Goal: Information Seeking & Learning: Learn about a topic

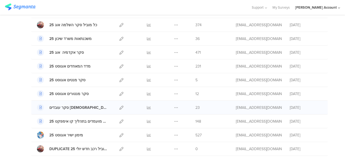
scroll to position [27, 0]
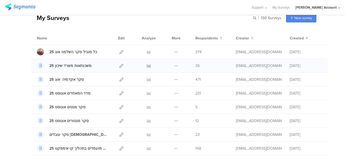
click at [147, 64] on icon at bounding box center [149, 66] width 4 height 4
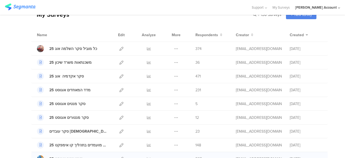
scroll to position [0, 0]
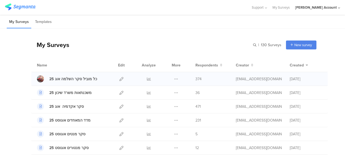
click at [196, 79] on span "374" at bounding box center [199, 79] width 6 height 6
click at [196, 92] on span "36" at bounding box center [198, 93] width 4 height 6
click at [197, 115] on div "מדד המאחדים אוגוסט 25 Duplicate" at bounding box center [179, 120] width 297 height 14
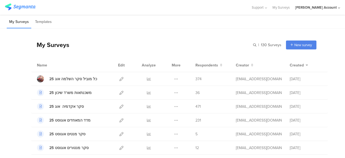
click at [106, 48] on div "My Surveys | 130 Surveys New survey Start from scratch Choose from templates" at bounding box center [173, 45] width 285 height 22
click at [238, 43] on input "text" at bounding box center [244, 44] width 76 height 9
click at [176, 42] on div "My Surveys New survey Start from scratch Choose from templates" at bounding box center [173, 45] width 285 height 22
click at [236, 47] on input "text" at bounding box center [244, 44] width 76 height 9
click at [170, 46] on div "My Surveys New survey Start from scratch Choose from templates" at bounding box center [173, 45] width 285 height 22
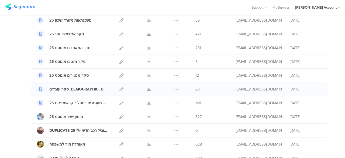
scroll to position [81, 0]
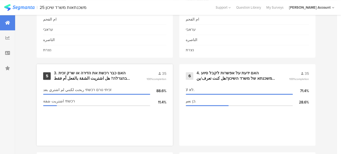
scroll to position [405, 0]
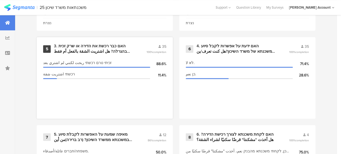
click at [94, 52] on div "3. האם כבר רכשת את הדירה או שרק זכית בהגרלה? هل اشتريت الشقة بالفعل أم فقط ربحت…" at bounding box center [94, 48] width 80 height 11
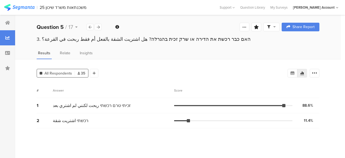
click at [275, 25] on div at bounding box center [271, 27] width 16 height 9
click at [274, 43] on div "Complete Responses Only" at bounding box center [267, 42] width 51 height 5
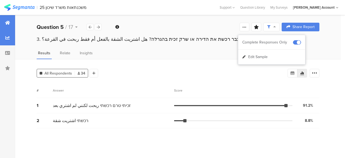
click at [6, 22] on icon at bounding box center [7, 22] width 5 height 4
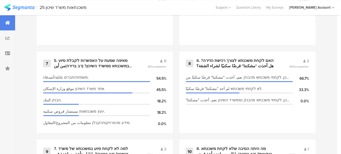
scroll to position [398, 0]
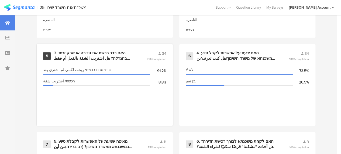
click at [139, 108] on section "זכיתי טרם רכשתי ربحت لكنني لم اشتري بعد 91.2% רכשתי اشتريت شقة 8.8%" at bounding box center [104, 92] width 123 height 54
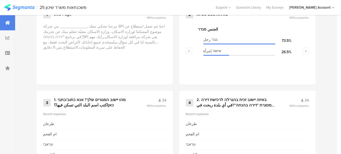
scroll to position [263, 0]
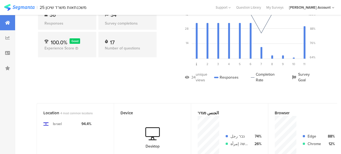
scroll to position [0, 0]
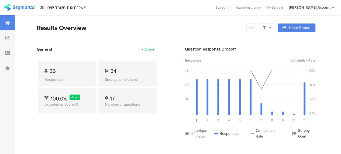
click at [166, 26] on div "Results Overview" at bounding box center [140, 28] width 207 height 10
click at [102, 34] on section "Results Overview Confidence Level 95 % Preview survey Edit survey Export Result…" at bounding box center [176, 34] width 322 height 23
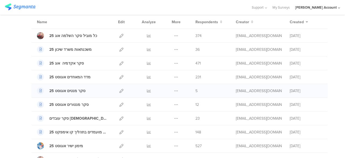
scroll to position [54, 0]
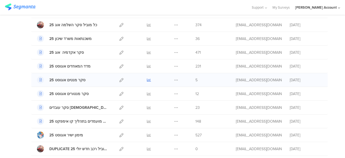
click at [147, 79] on icon at bounding box center [149, 80] width 4 height 4
click at [119, 107] on icon at bounding box center [121, 107] width 4 height 4
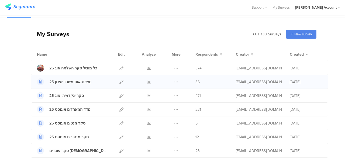
scroll to position [0, 0]
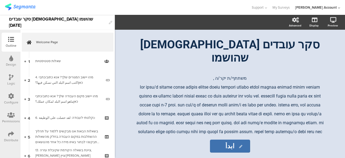
click at [11, 133] on icon at bounding box center [11, 134] width 6 height 6
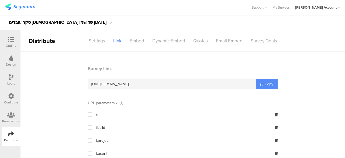
click at [265, 83] on span "Copy" at bounding box center [269, 84] width 9 height 6
click at [14, 34] on div "Outline" at bounding box center [11, 42] width 19 height 19
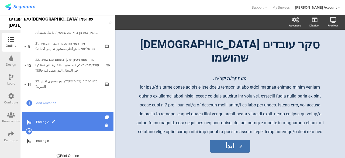
scroll to position [170, 0]
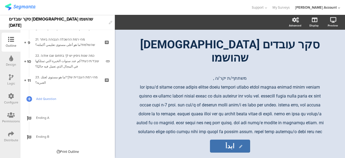
click at [52, 98] on span "Add Question" at bounding box center [70, 98] width 69 height 5
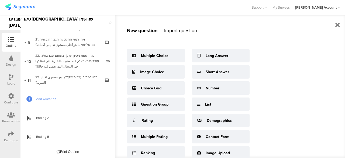
click at [173, 31] on div "Import question" at bounding box center [180, 30] width 33 height 7
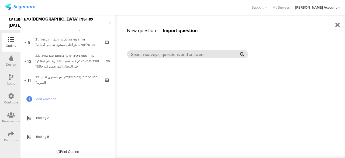
click at [177, 54] on input "text" at bounding box center [185, 54] width 109 height 6
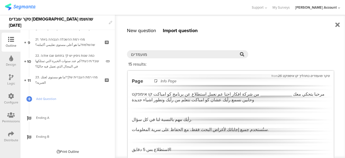
type input "מועמדים"
click at [193, 94] on p "مرحبا بتحكي معك _____________ من شركة افكار احنا عم نعمل استطلاع عن برنامج كو ا…" at bounding box center [231, 96] width 198 height 11
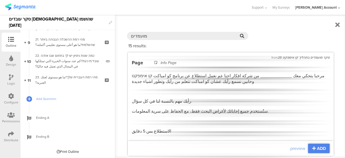
scroll to position [27, 0]
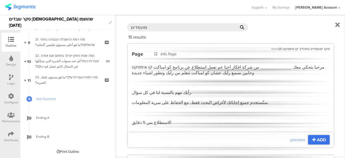
click at [317, 139] on span "ADD" at bounding box center [321, 139] width 9 height 6
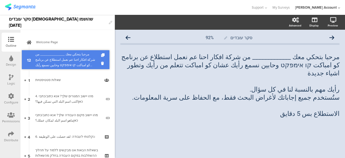
drag, startPoint x: 71, startPoint y: 98, endPoint x: 75, endPoint y: 59, distance: 39.0
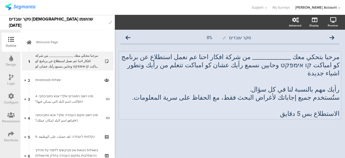
click at [221, 105] on div "مرحبا بتحكي معك _____________ من شركة افكار احنا عم نعمل استطلاع عن برنامج كو ا…" at bounding box center [230, 85] width 222 height 67
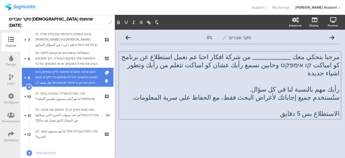
scroll to position [189, 0]
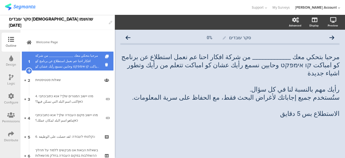
click at [64, 60] on div "مرحبا بتحكي معك _____________ من شركة افكار احنا عم نعمل استطلاع عن برنامج كو ا…" at bounding box center [67, 61] width 64 height 16
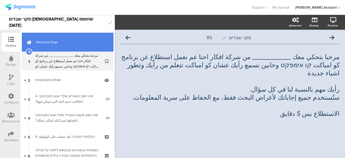
click at [54, 44] on span "Welcome Page" at bounding box center [70, 41] width 69 height 5
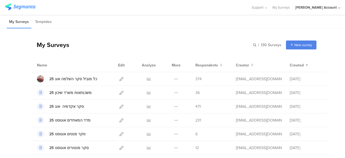
click at [138, 45] on div "My Surveys | 130 Surveys New survey Start from scratch Choose from templates" at bounding box center [173, 45] width 285 height 22
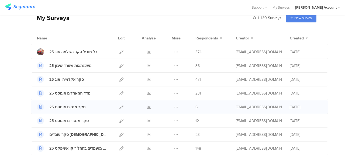
scroll to position [54, 0]
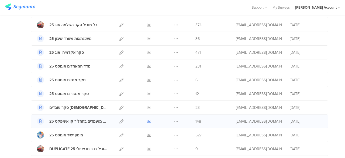
click at [147, 120] on icon at bounding box center [149, 121] width 4 height 4
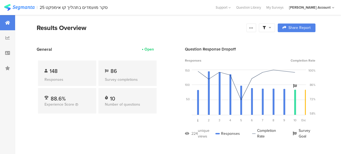
click at [271, 28] on icon at bounding box center [270, 28] width 2 height 4
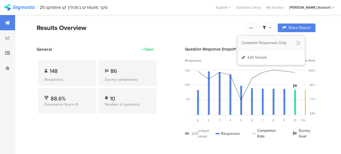
click at [273, 43] on div "Complete Responses Only" at bounding box center [267, 42] width 51 height 5
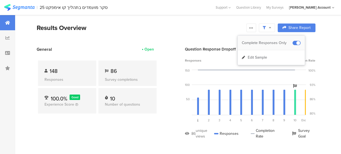
click at [296, 42] on span at bounding box center [297, 43] width 8 height 4
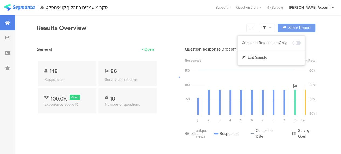
click at [183, 25] on div at bounding box center [170, 77] width 341 height 154
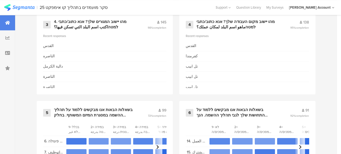
scroll to position [370, 0]
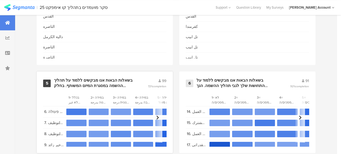
click at [77, 88] on div "בשאלות הבאות אנו מבקשים ללמוד על תהליך ההשמה במסגרת המיזם המשותף. בחלק מהשאלות …" at bounding box center [94, 83] width 81 height 11
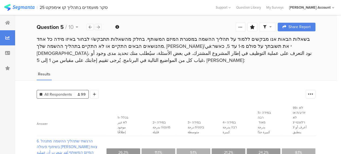
click at [99, 25] on icon at bounding box center [98, 27] width 3 height 4
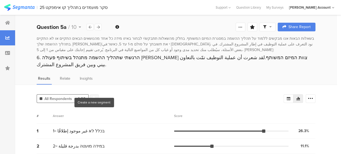
scroll to position [27, 0]
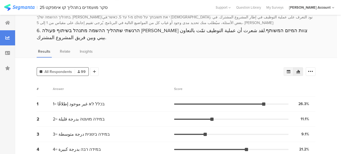
click at [290, 70] on icon at bounding box center [289, 71] width 4 height 3
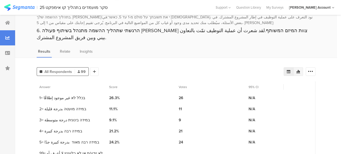
click at [300, 69] on icon at bounding box center [298, 71] width 4 height 4
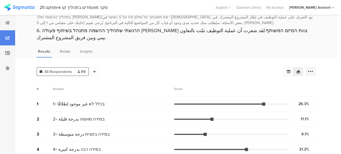
click at [313, 69] on icon at bounding box center [310, 71] width 5 height 5
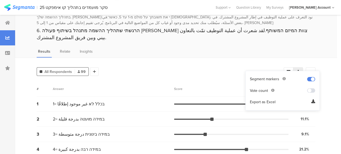
click at [260, 65] on div "All Respondents 99 Add Segment" at bounding box center [160, 70] width 247 height 11
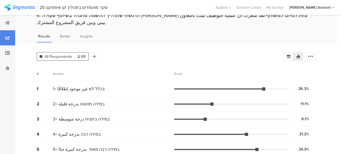
scroll to position [54, 0]
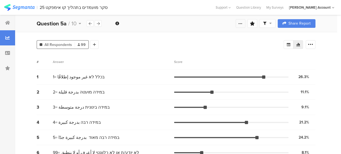
drag, startPoint x: 243, startPoint y: 22, endPoint x: 240, endPoint y: 26, distance: 4.4
click at [243, 22] on icon at bounding box center [240, 23] width 4 height 4
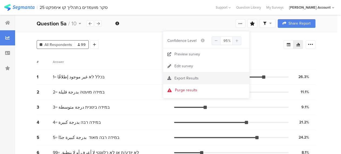
click at [176, 79] on span "Export Results" at bounding box center [186, 78] width 24 height 6
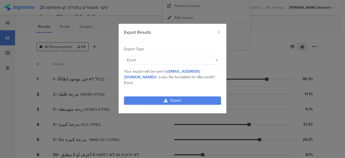
click at [142, 60] on div "Excel" at bounding box center [170, 60] width 86 height 6
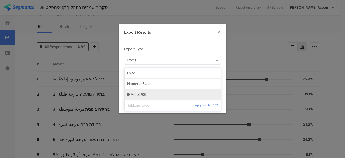
click at [139, 93] on span "IBM© SPSS" at bounding box center [136, 94] width 19 height 5
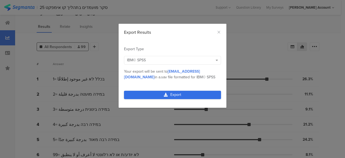
click at [182, 94] on link "Export" at bounding box center [172, 95] width 97 height 8
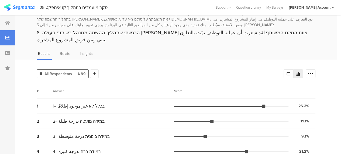
scroll to position [0, 0]
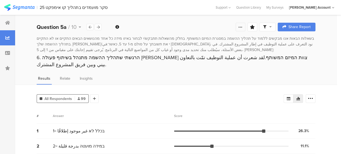
click at [243, 27] on icon at bounding box center [240, 27] width 4 height 4
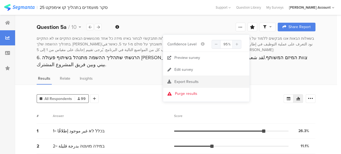
click at [184, 81] on span "Export Results" at bounding box center [186, 82] width 24 height 6
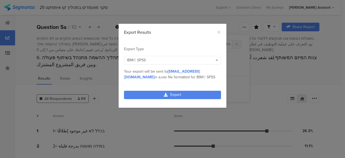
click at [147, 59] on div "IBM© SPSS" at bounding box center [170, 60] width 86 height 6
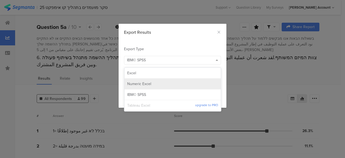
click at [137, 85] on span "Numeric Excel" at bounding box center [139, 83] width 24 height 5
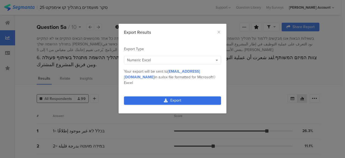
click at [142, 96] on link "Export" at bounding box center [172, 100] width 97 height 8
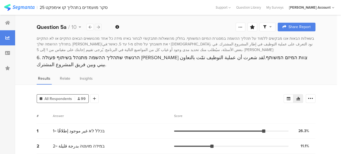
click at [99, 26] on icon at bounding box center [98, 27] width 3 height 4
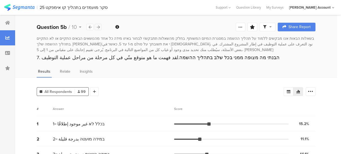
click at [99, 26] on icon at bounding box center [98, 27] width 3 height 4
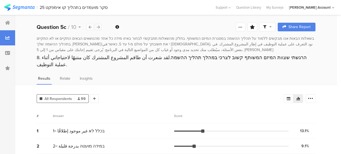
click at [99, 26] on icon at bounding box center [98, 27] width 3 height 4
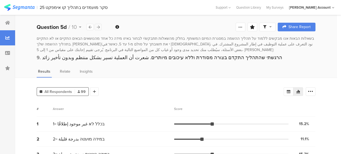
click at [99, 26] on icon at bounding box center [98, 27] width 3 height 4
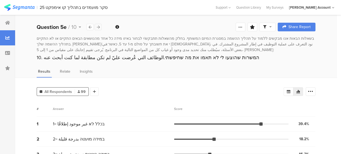
click at [99, 26] on icon at bounding box center [98, 27] width 3 height 4
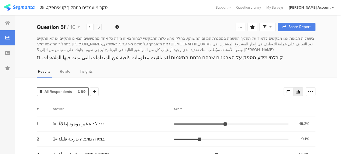
click at [99, 26] on icon at bounding box center [98, 27] width 3 height 4
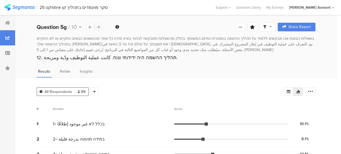
click at [99, 26] on icon at bounding box center [98, 27] width 3 height 4
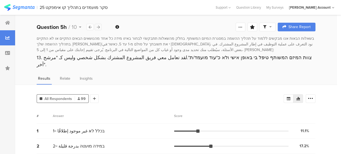
click at [99, 26] on icon at bounding box center [98, 27] width 3 height 4
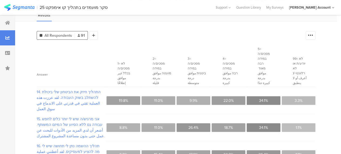
scroll to position [54, 0]
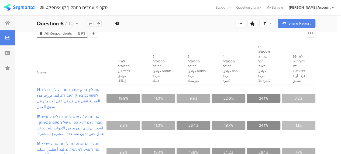
click at [98, 23] on icon at bounding box center [98, 24] width 3 height 4
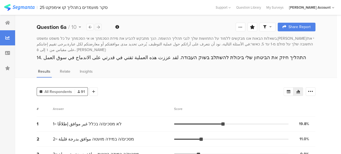
click at [98, 23] on div "Question 6a / 10" at bounding box center [69, 27] width 65 height 8
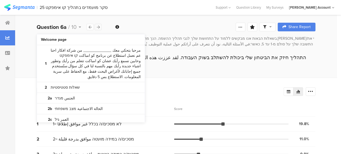
click at [98, 28] on icon at bounding box center [98, 27] width 3 height 4
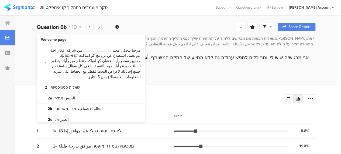
click at [98, 28] on icon at bounding box center [98, 27] width 3 height 4
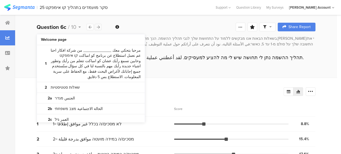
click at [98, 28] on icon at bounding box center [98, 27] width 3 height 4
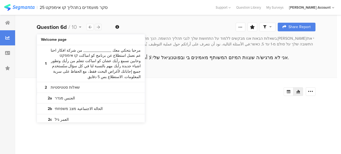
click at [98, 28] on icon at bounding box center [98, 27] width 3 height 4
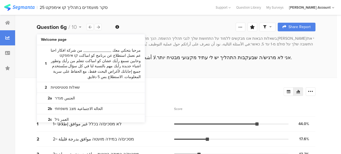
click at [204, 70] on div "Results Relate Insights" at bounding box center [176, 72] width 322 height 9
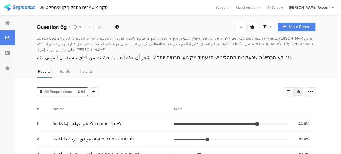
click at [204, 85] on div "All Respondents 91 Add Segment" at bounding box center [160, 90] width 247 height 11
click at [9, 23] on icon at bounding box center [7, 22] width 5 height 4
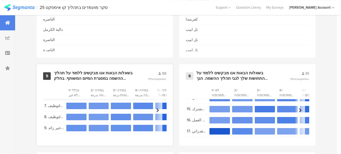
scroll to position [12, 0]
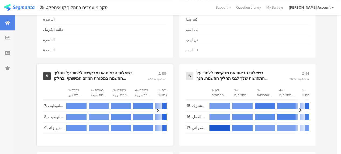
click at [92, 76] on div "בשאלות הבאות אנו מבקשים ללמוד על תהליך ההשמה במסגרת המיזם המשותף. בחלק מהשאלות …" at bounding box center [94, 75] width 81 height 11
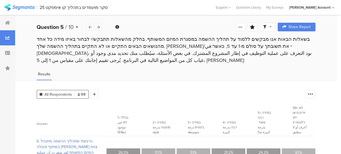
drag, startPoint x: 78, startPoint y: 25, endPoint x: 84, endPoint y: 40, distance: 16.2
click at [78, 26] on icon at bounding box center [77, 27] width 2 height 4
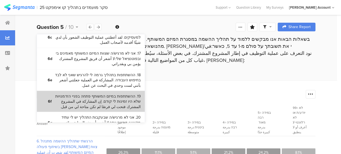
scroll to position [477, 0]
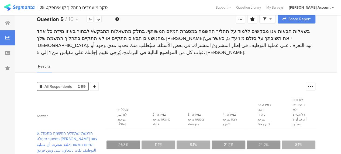
scroll to position [0, 0]
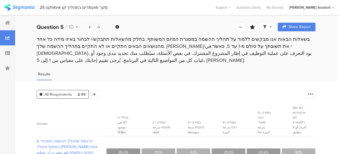
click at [76, 26] on icon at bounding box center [77, 27] width 2 height 4
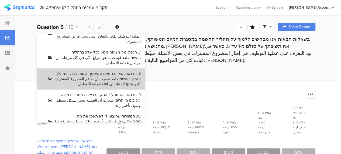
scroll to position [270, 0]
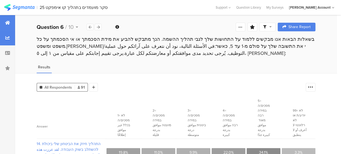
click at [9, 20] on div at bounding box center [7, 22] width 15 height 15
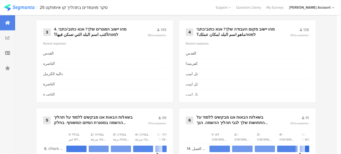
scroll to position [405, 0]
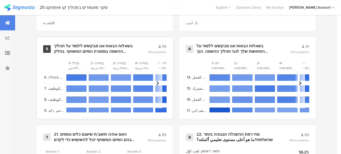
click at [95, 49] on div "בשאלות הבאות אנו מבקשים ללמוד על תהליך ההשמה במסגרת המיזם המשותף. בחלק מהשאלות …" at bounding box center [94, 48] width 81 height 11
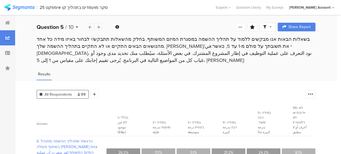
click at [77, 27] on icon at bounding box center [77, 27] width 2 height 4
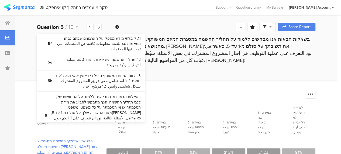
scroll to position [320, 0]
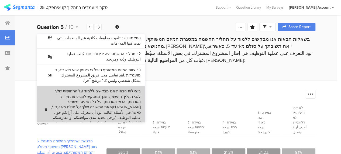
click at [117, 88] on bdi "בשאלות הבאות אנו מבקשים ללמוד על התחושות שלך לגבי תהליך ההשמה. הנך מתבקש להביע …" at bounding box center [96, 109] width 90 height 42
